Goal: Find specific fact: Find specific fact

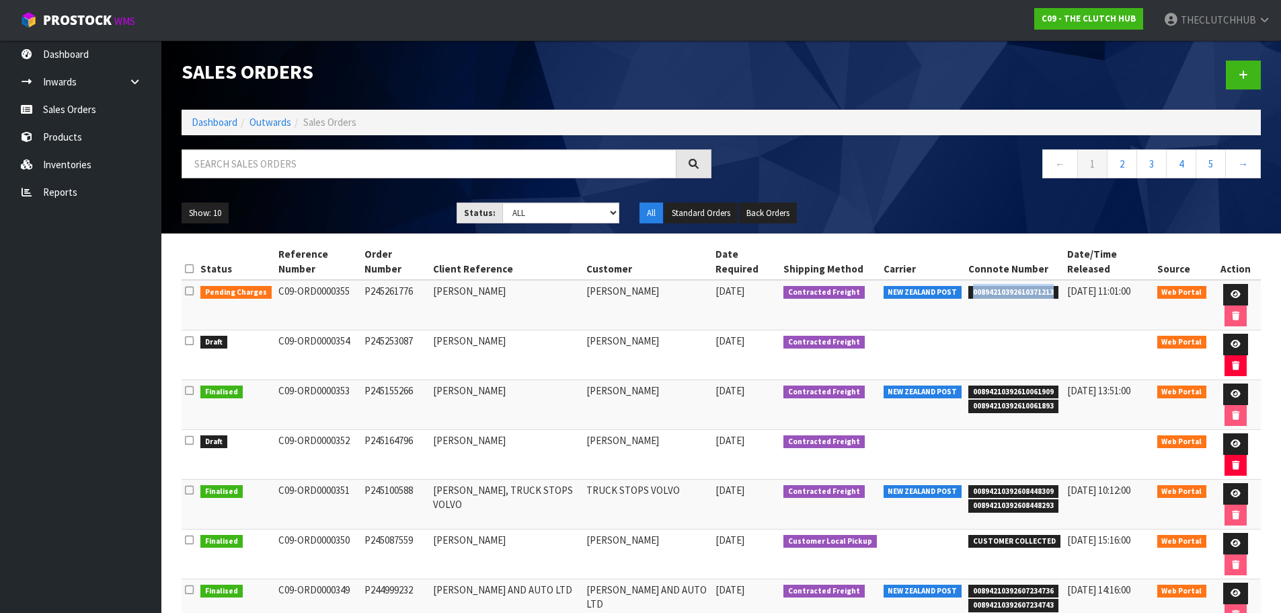
drag, startPoint x: 1050, startPoint y: 276, endPoint x: 977, endPoint y: 278, distance: 73.3
click at [971, 286] on span "00894210392610371213" at bounding box center [1013, 292] width 90 height 13
copy span "00894210392610371213"
drag, startPoint x: 346, startPoint y: 306, endPoint x: 273, endPoint y: 305, distance: 73.3
click at [275, 330] on td "C09-ORD0000354" at bounding box center [318, 355] width 86 height 50
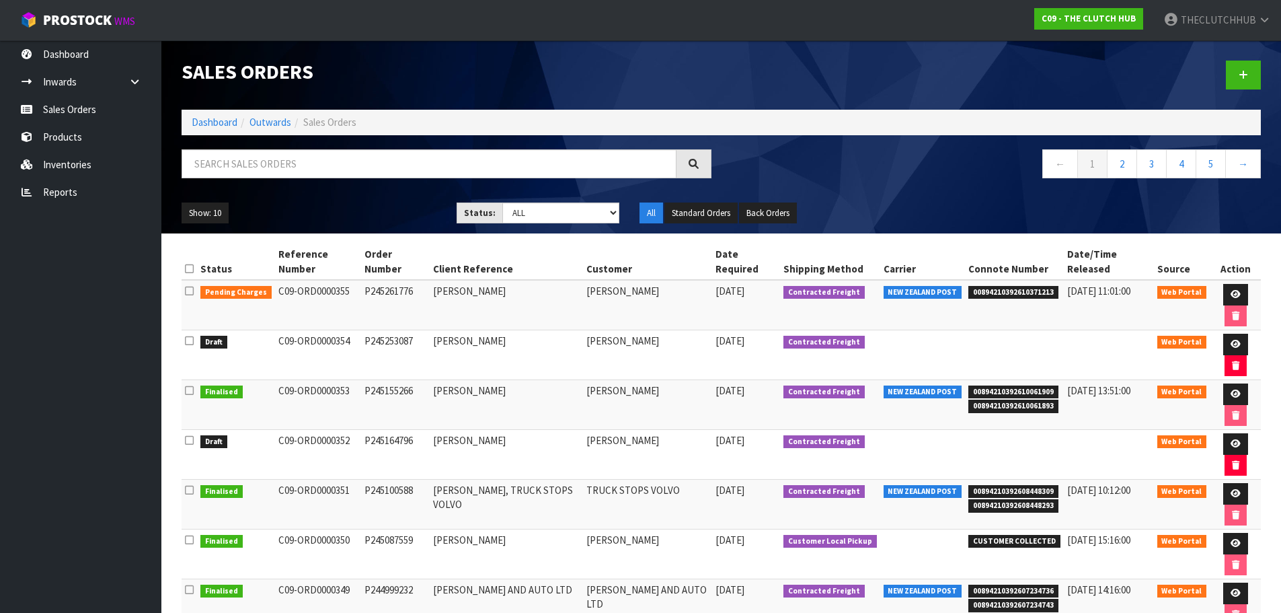
click at [388, 330] on td "P245253087" at bounding box center [395, 355] width 69 height 50
drag, startPoint x: 402, startPoint y: 305, endPoint x: 363, endPoint y: 305, distance: 39.0
click at [363, 330] on td "P245253087" at bounding box center [395, 355] width 69 height 50
copy td "P245253087"
drag, startPoint x: 412, startPoint y: 377, endPoint x: 363, endPoint y: 376, distance: 49.1
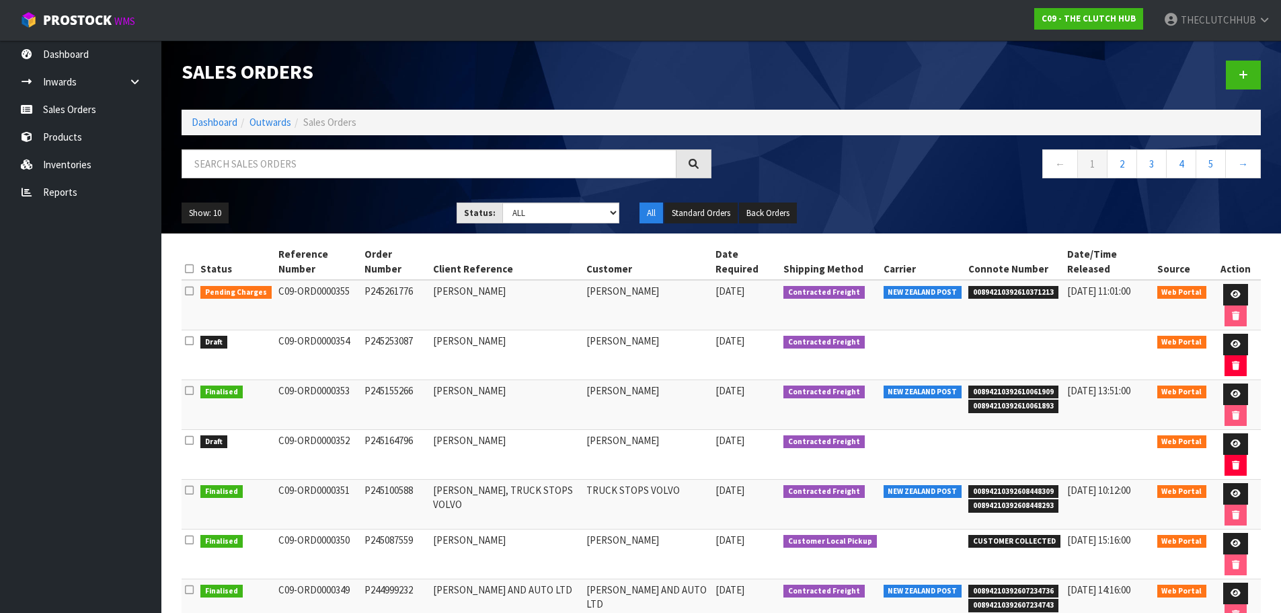
click at [363, 430] on td "P245164796" at bounding box center [395, 455] width 69 height 50
copy td "P245164796"
